Goal: Obtain resource: Download file/media

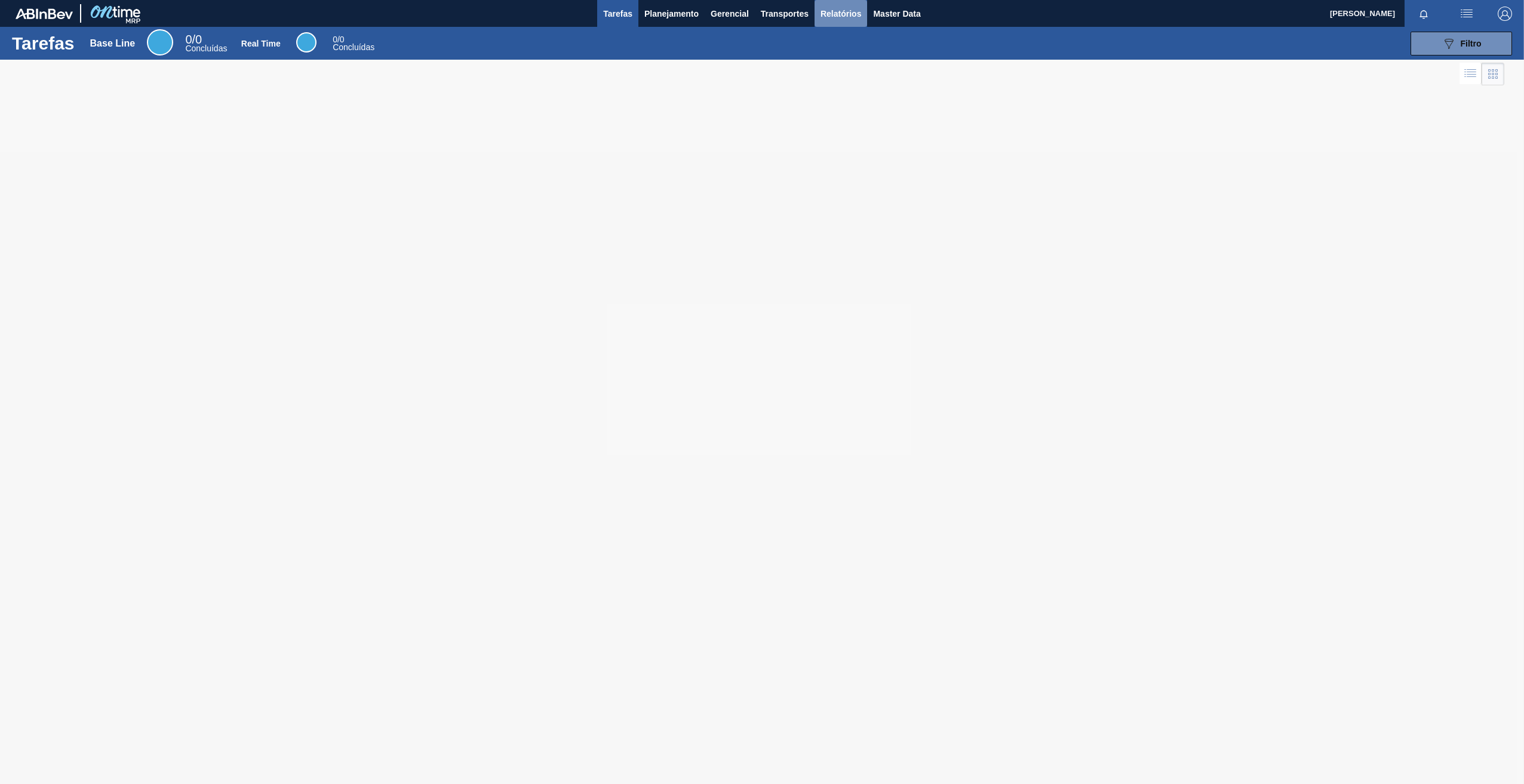
click at [843, 7] on span "Relatórios" at bounding box center [840, 14] width 40 height 14
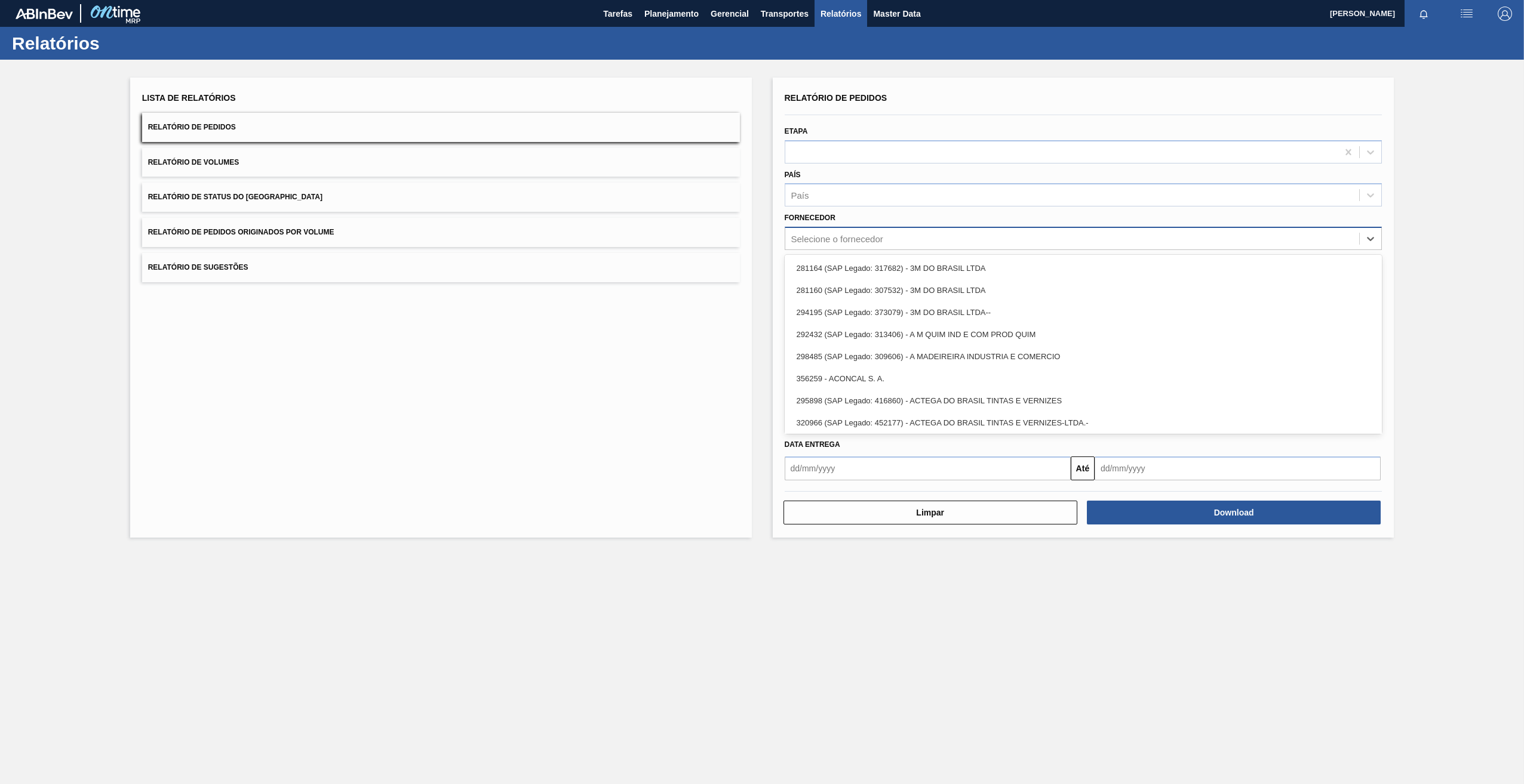
click at [825, 246] on div "Selecione o fornecedor" at bounding box center [1072, 239] width 574 height 17
paste input "295898"
type input "295898"
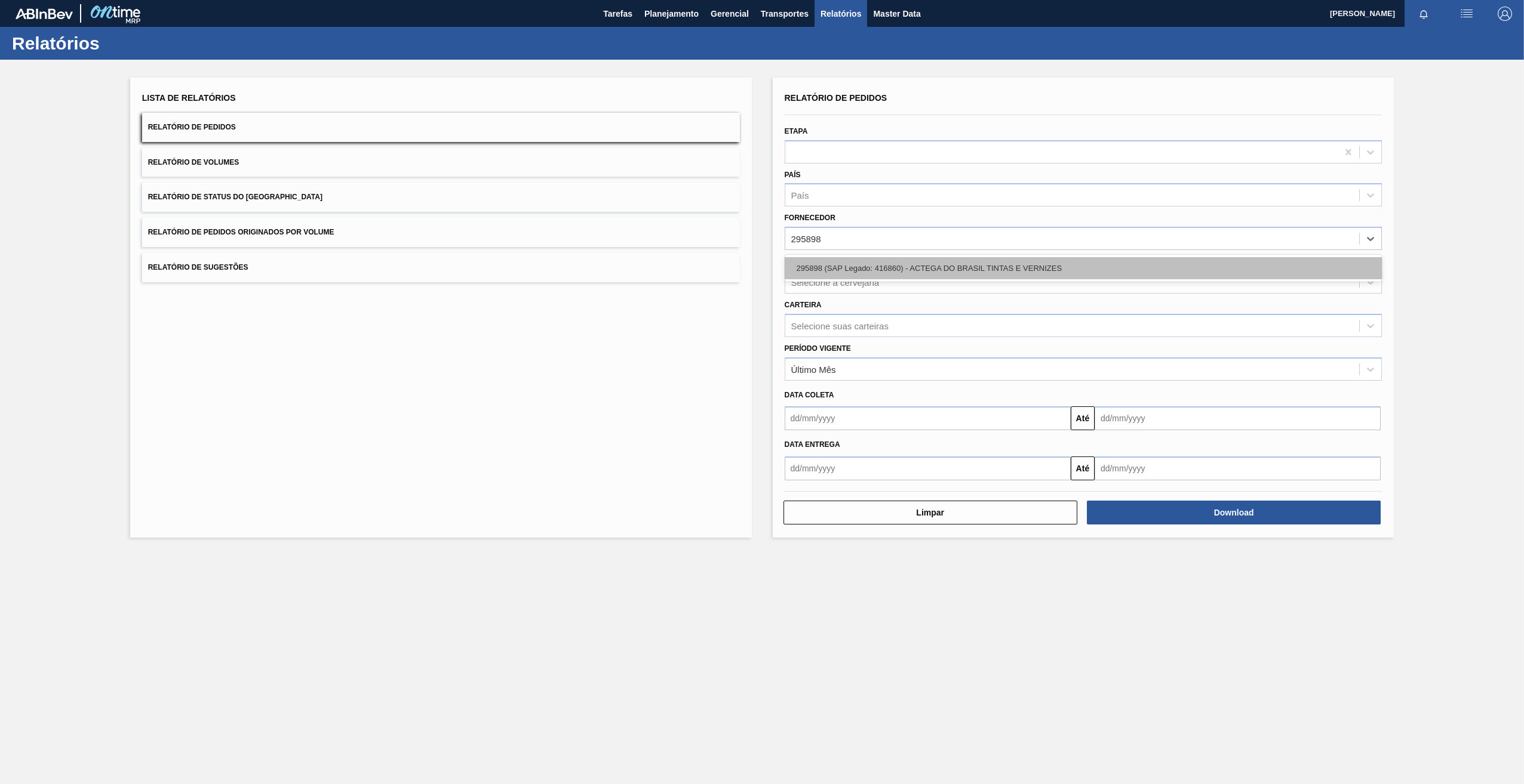
click at [845, 265] on div "295898 (SAP Legado: 416860) - ACTEGA DO BRASIL TINTAS E VERNIZES" at bounding box center [1083, 268] width 597 height 22
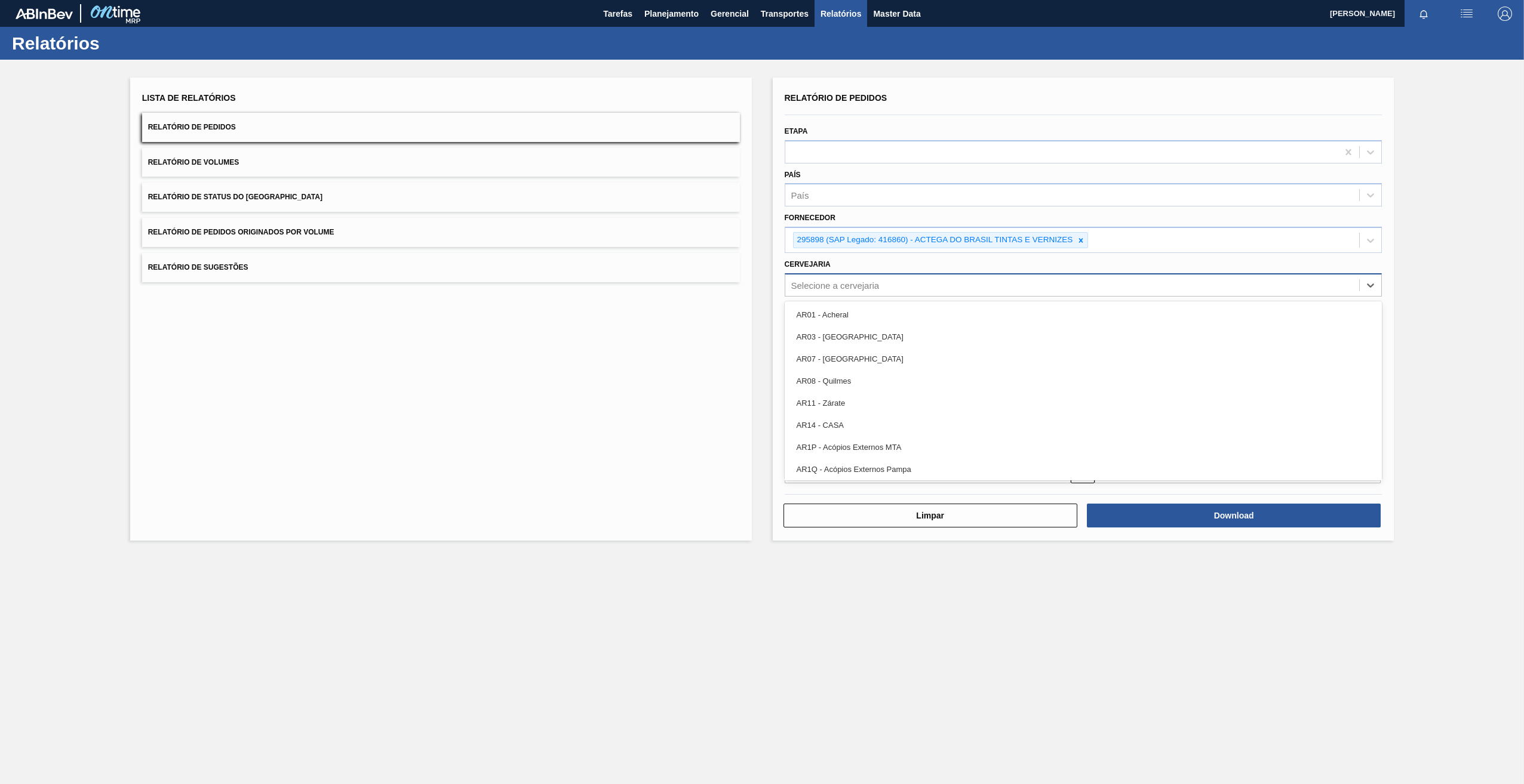
click at [836, 283] on div "Selecione a cervejaria" at bounding box center [835, 285] width 88 height 10
type input "V"
type input "BRVE"
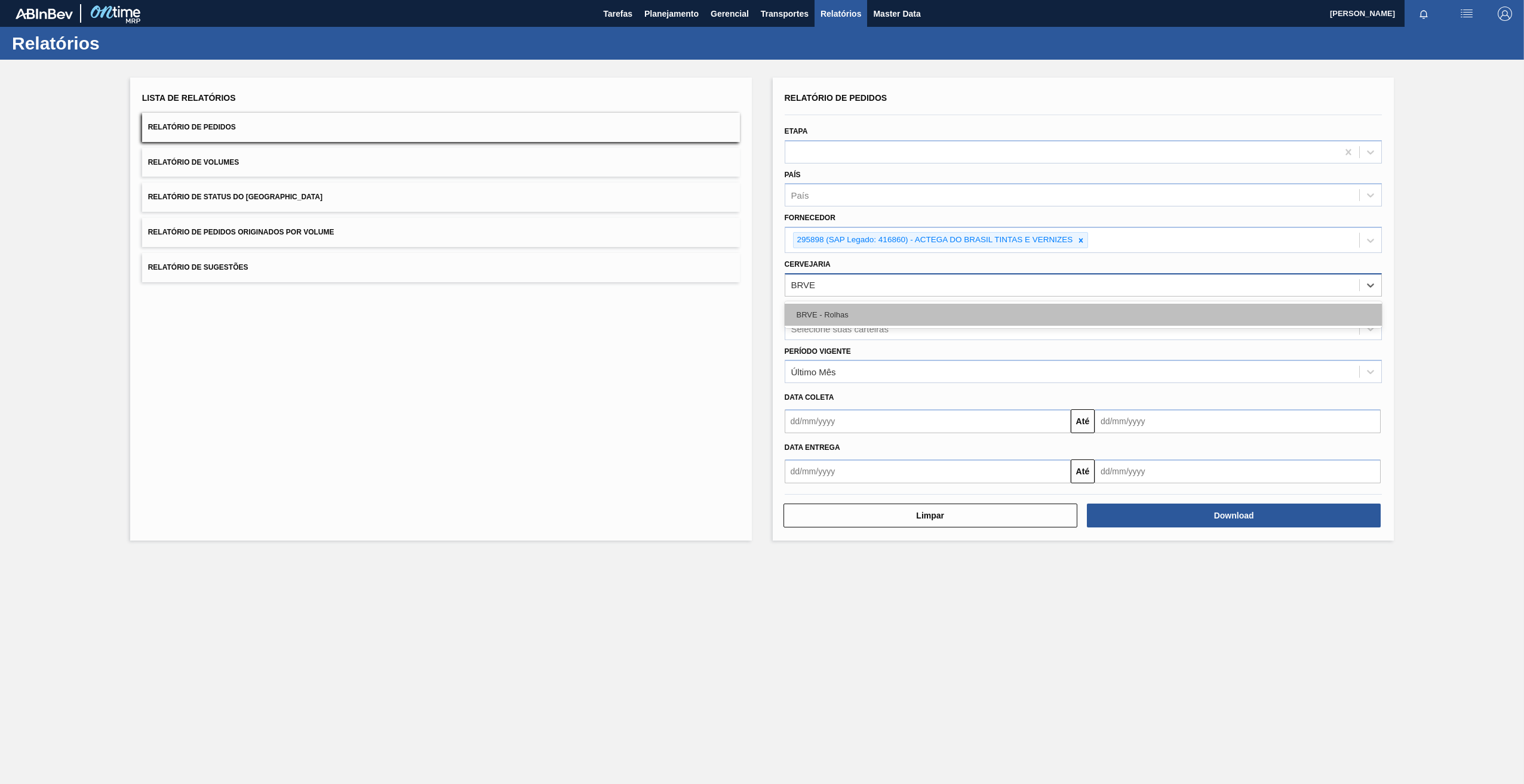
click at [836, 322] on div "BRVE - Rolhas" at bounding box center [1083, 315] width 597 height 22
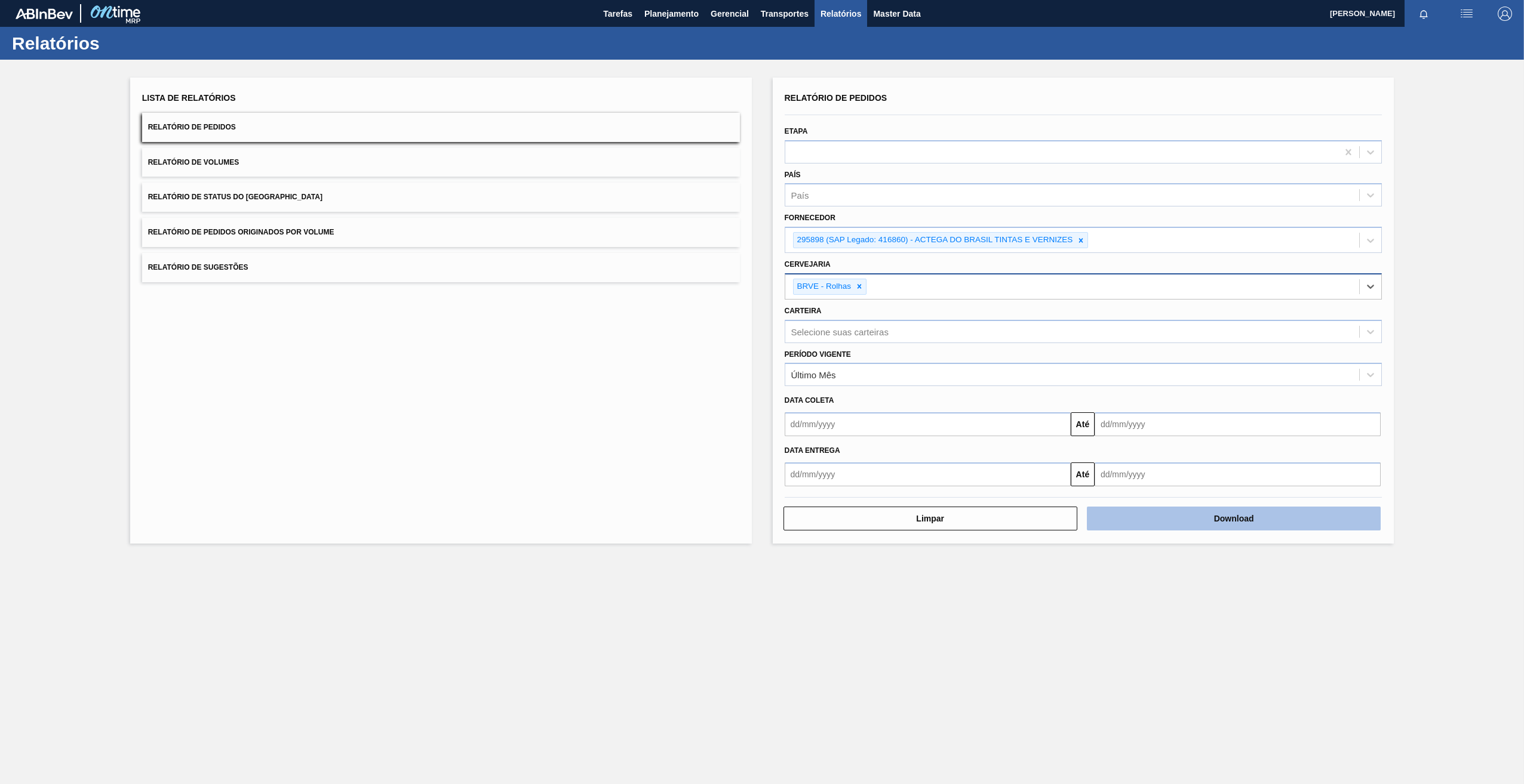
click at [1224, 519] on button "Download" at bounding box center [1233, 518] width 294 height 24
